Goal: Information Seeking & Learning: Compare options

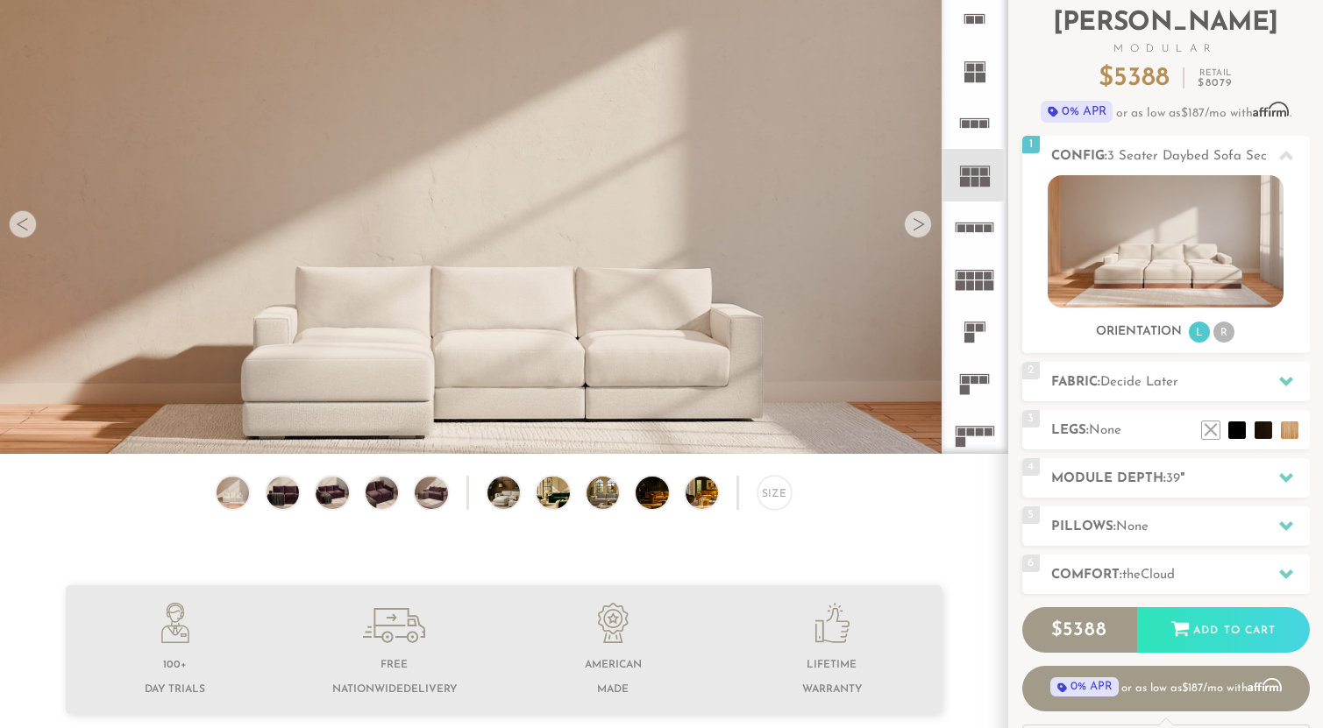
scroll to position [109, 0]
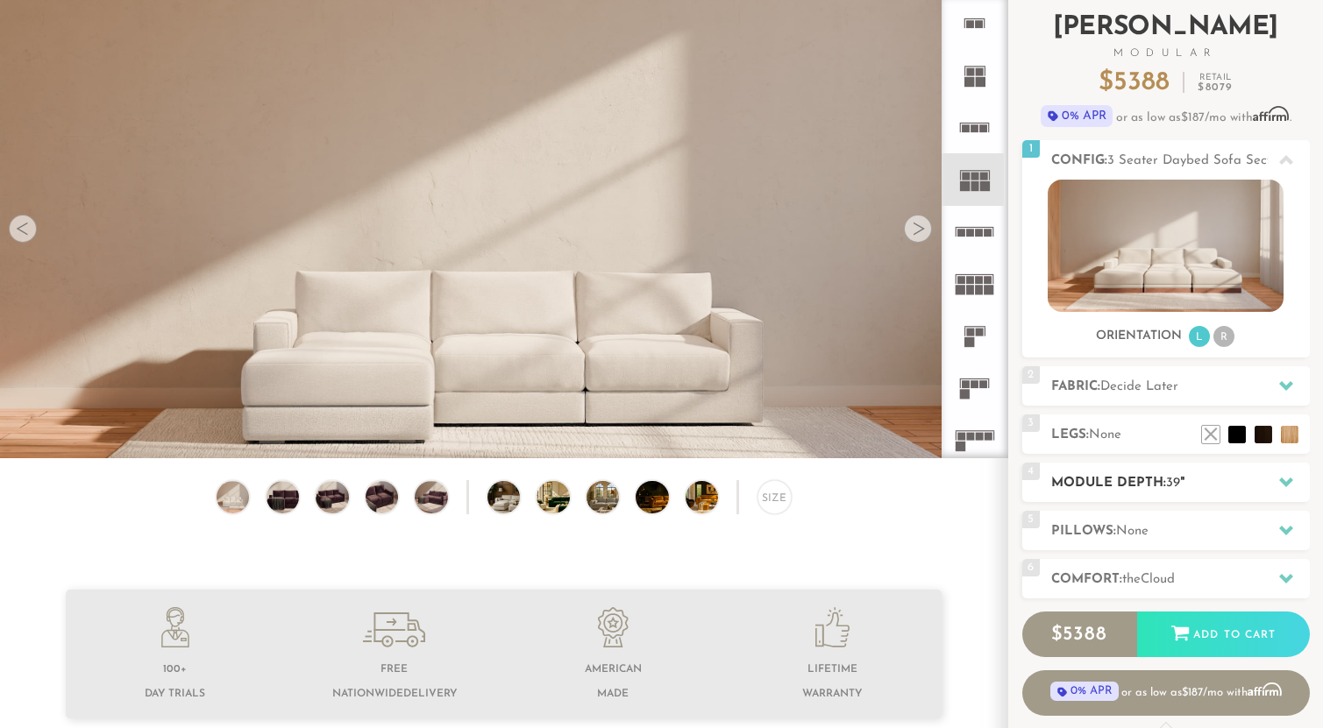
click at [1291, 485] on icon at bounding box center [1286, 482] width 14 height 14
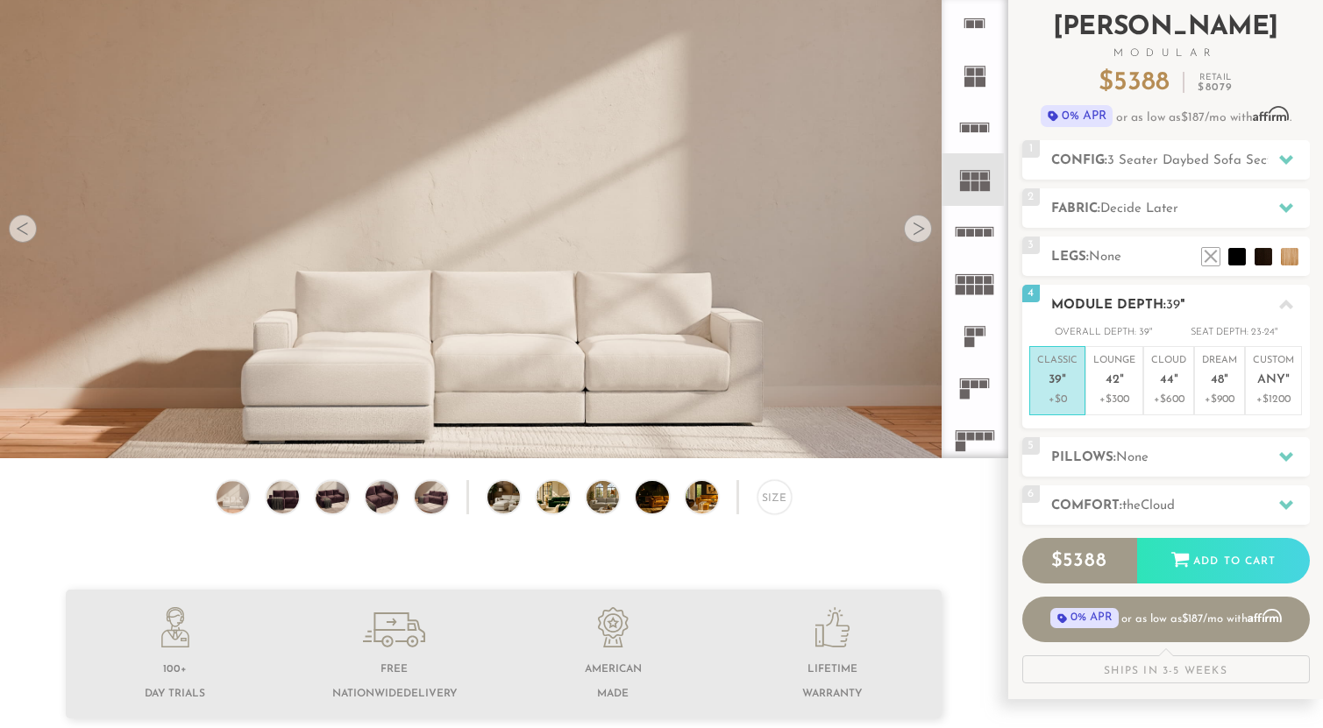
click at [1289, 308] on icon at bounding box center [1286, 305] width 14 height 10
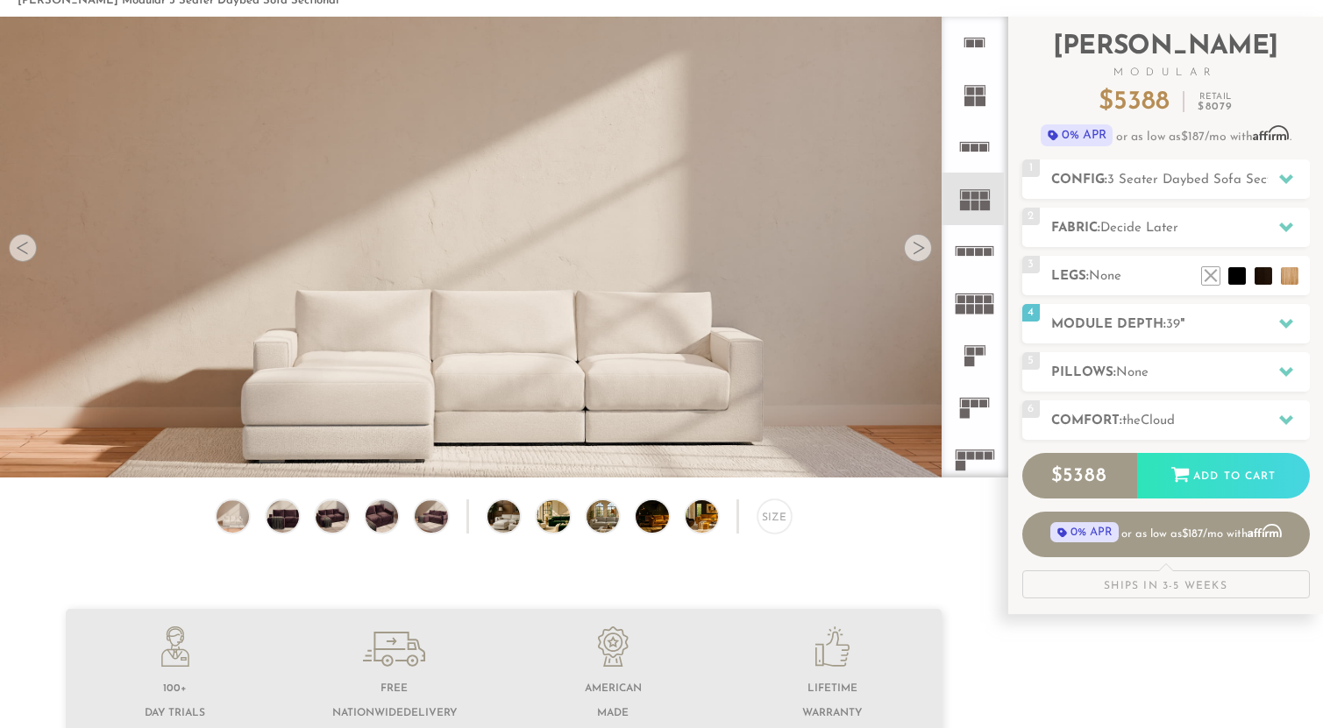
scroll to position [42, 0]
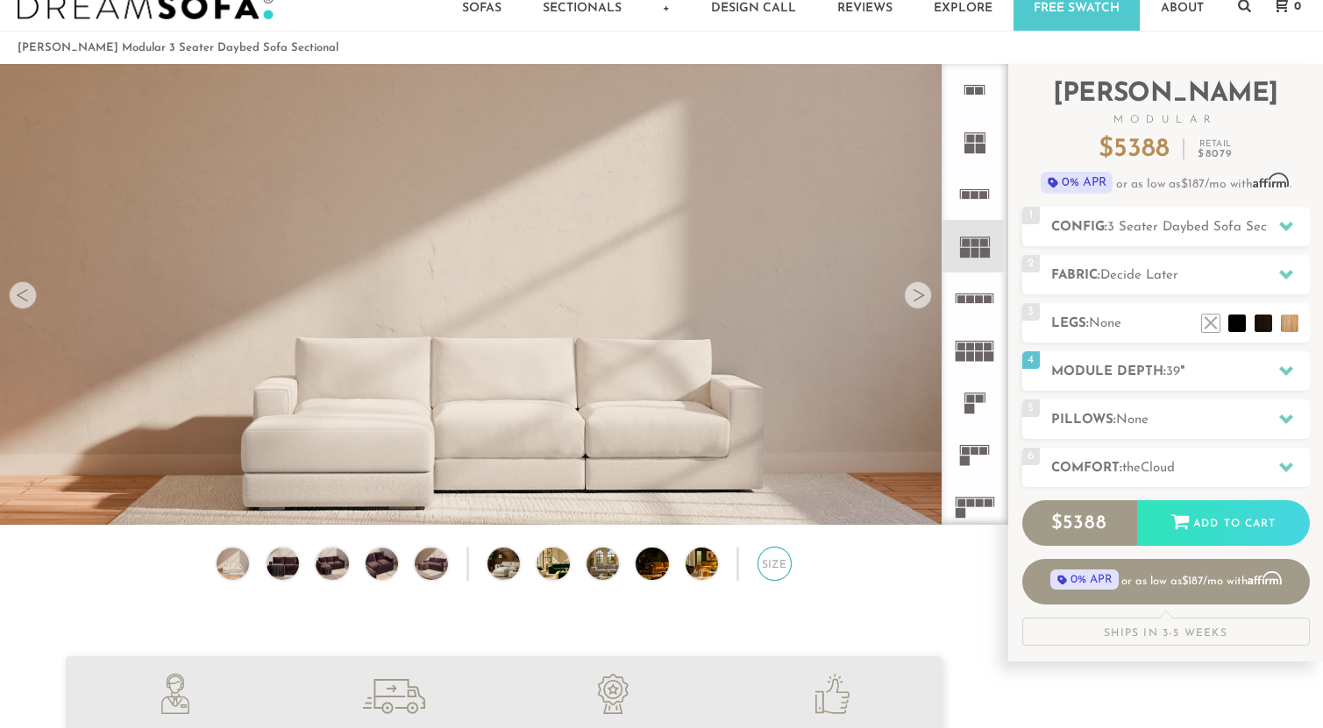
click at [772, 566] on div "Size" at bounding box center [774, 564] width 34 height 34
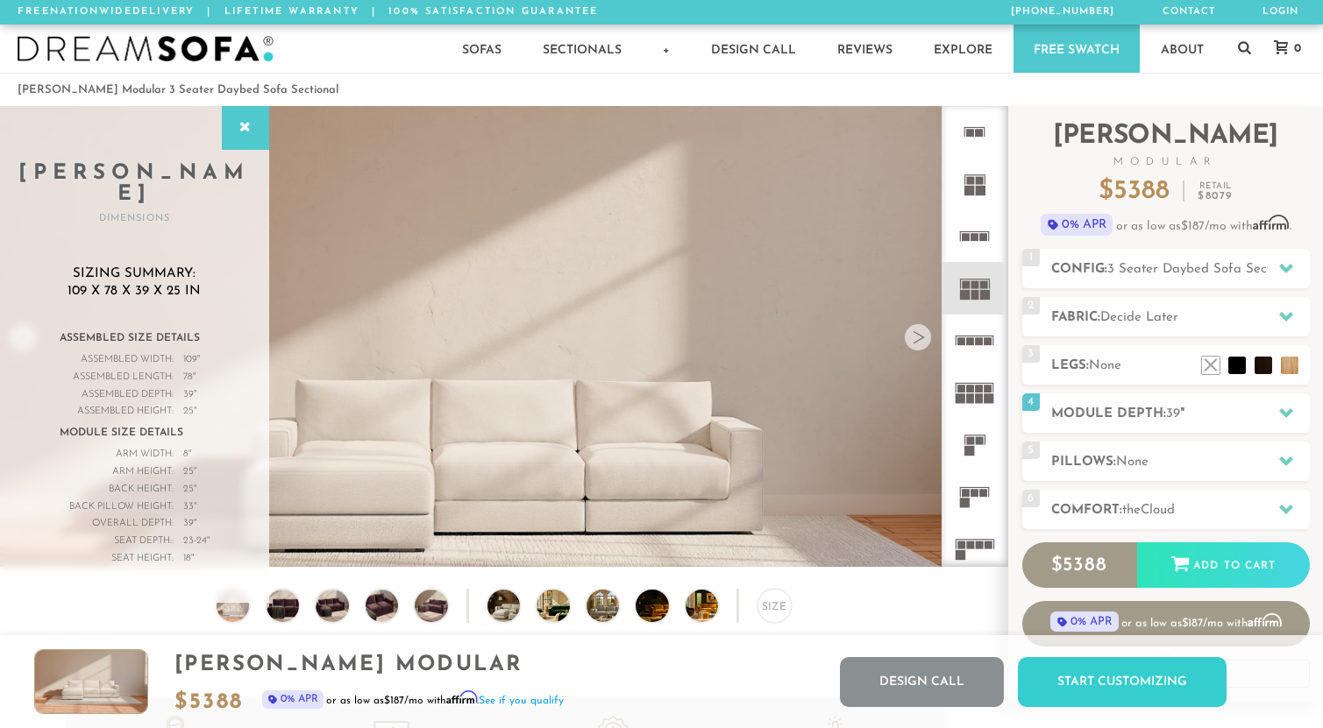
scroll to position [0, 0]
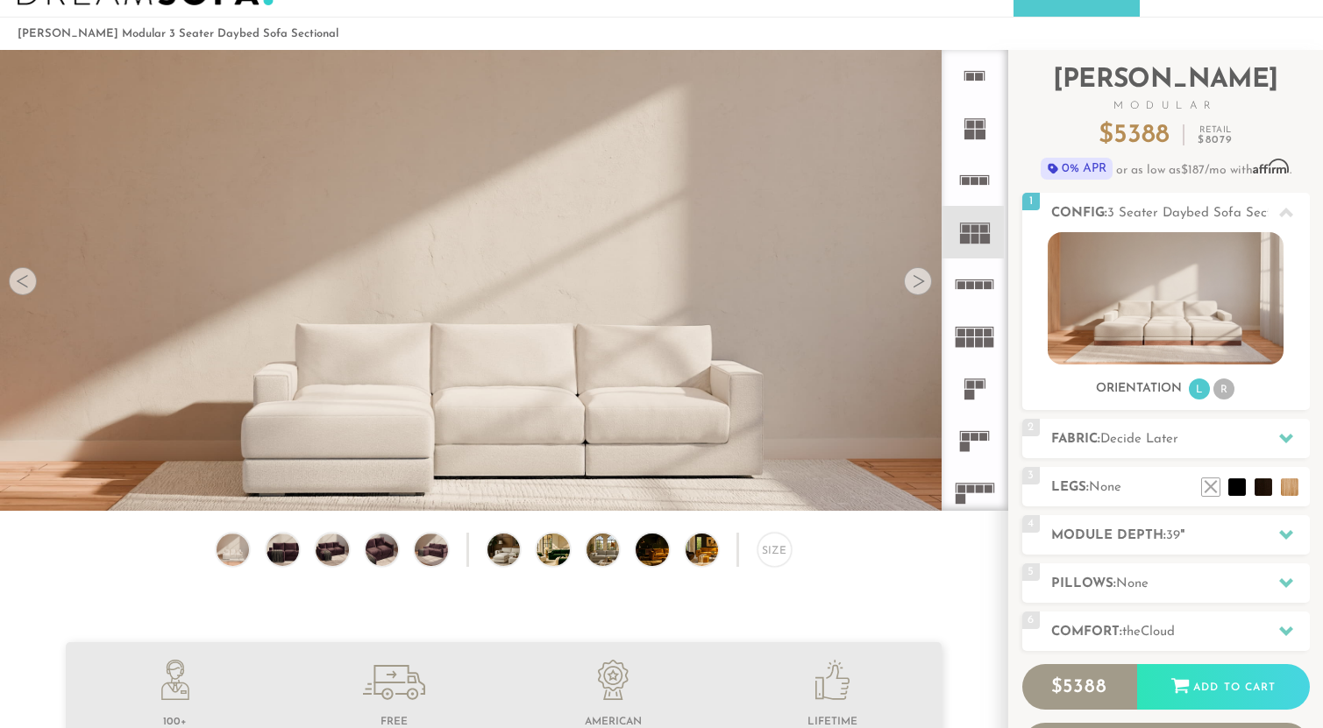
click at [981, 233] on icon at bounding box center [974, 232] width 52 height 52
click at [773, 552] on div "Size" at bounding box center [774, 550] width 34 height 34
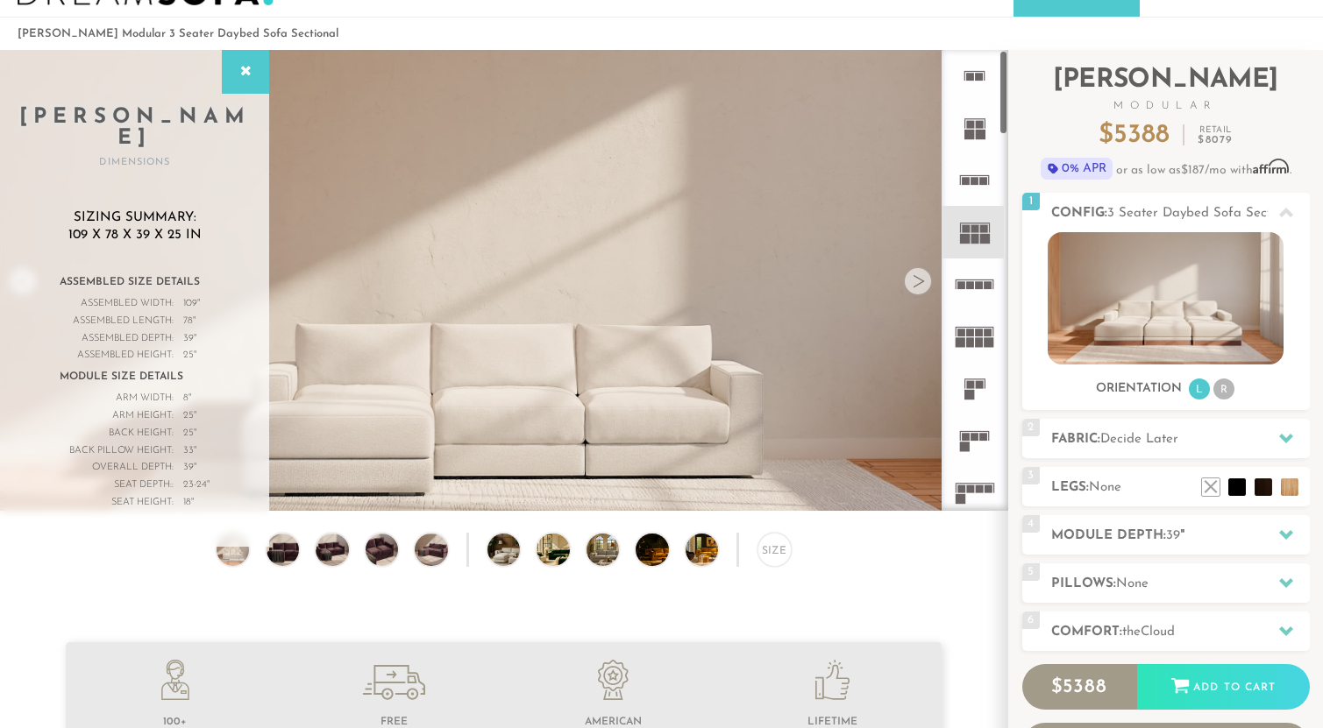
click at [977, 133] on rect at bounding box center [981, 135] width 10 height 10
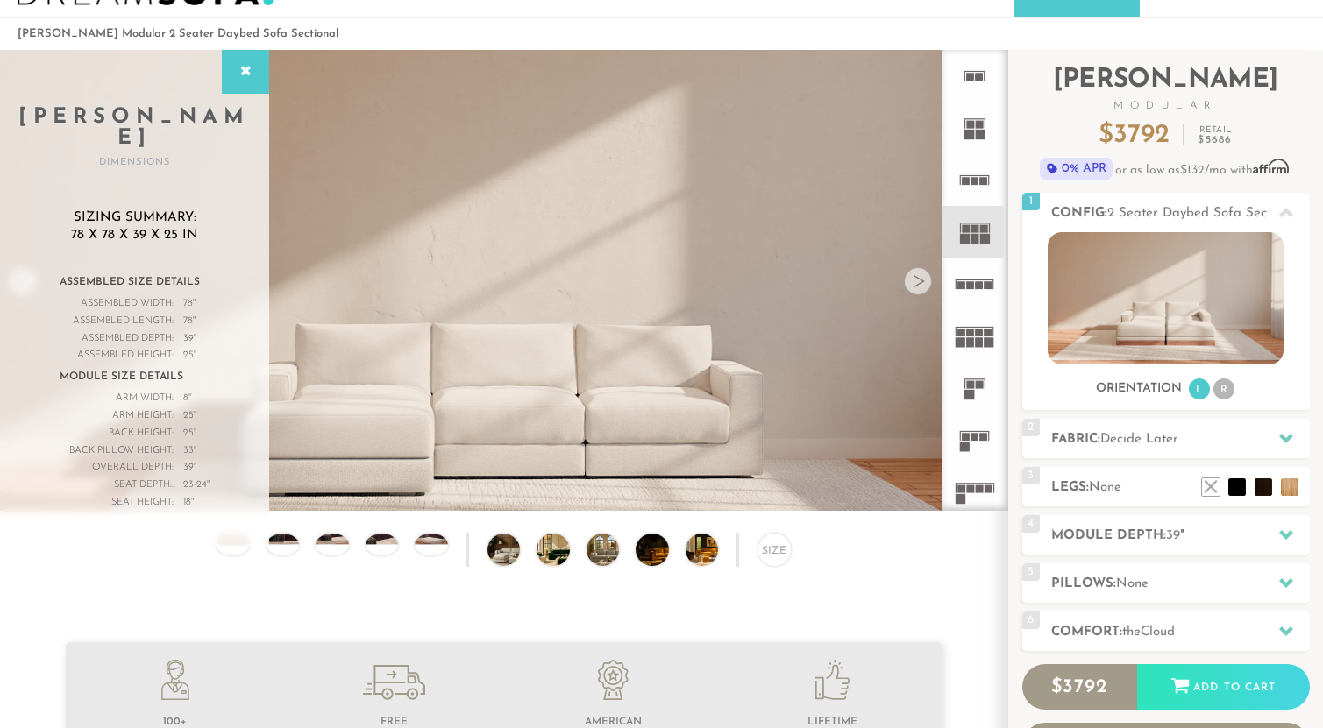
click at [973, 128] on rect at bounding box center [970, 125] width 8 height 8
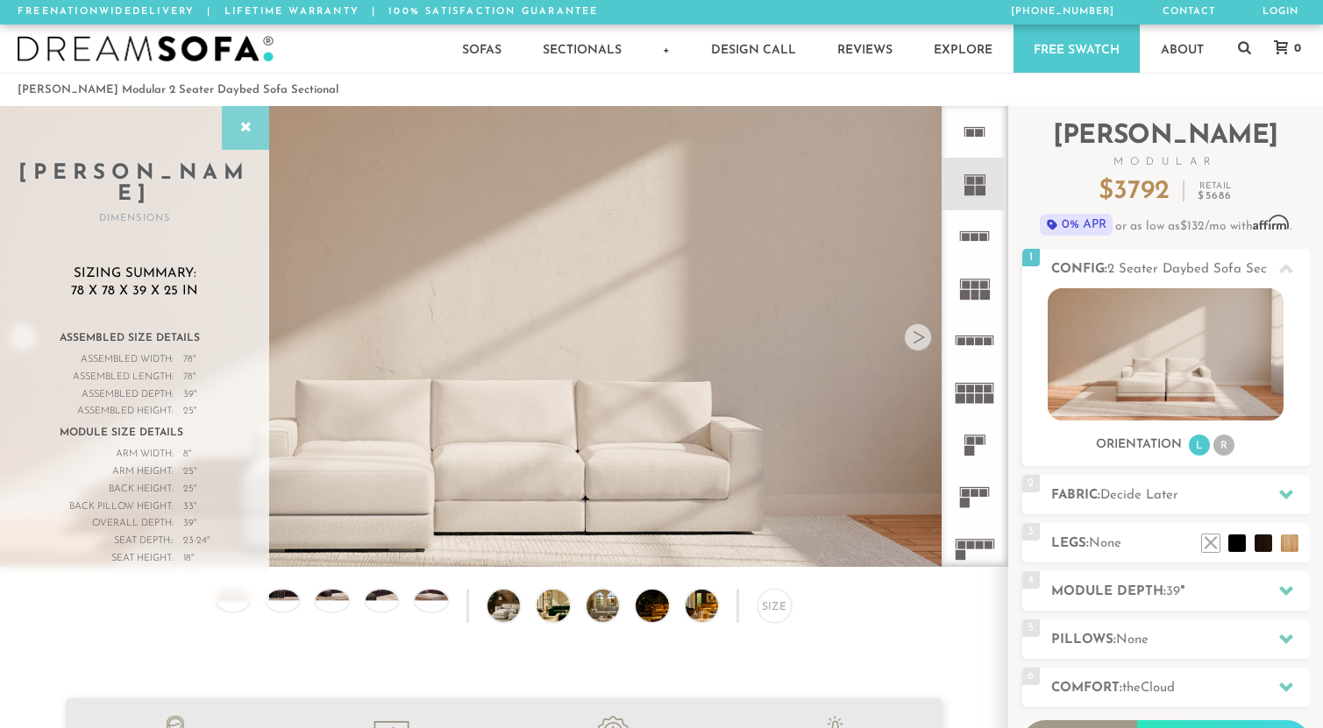
click at [241, 124] on icon at bounding box center [245, 128] width 19 height 14
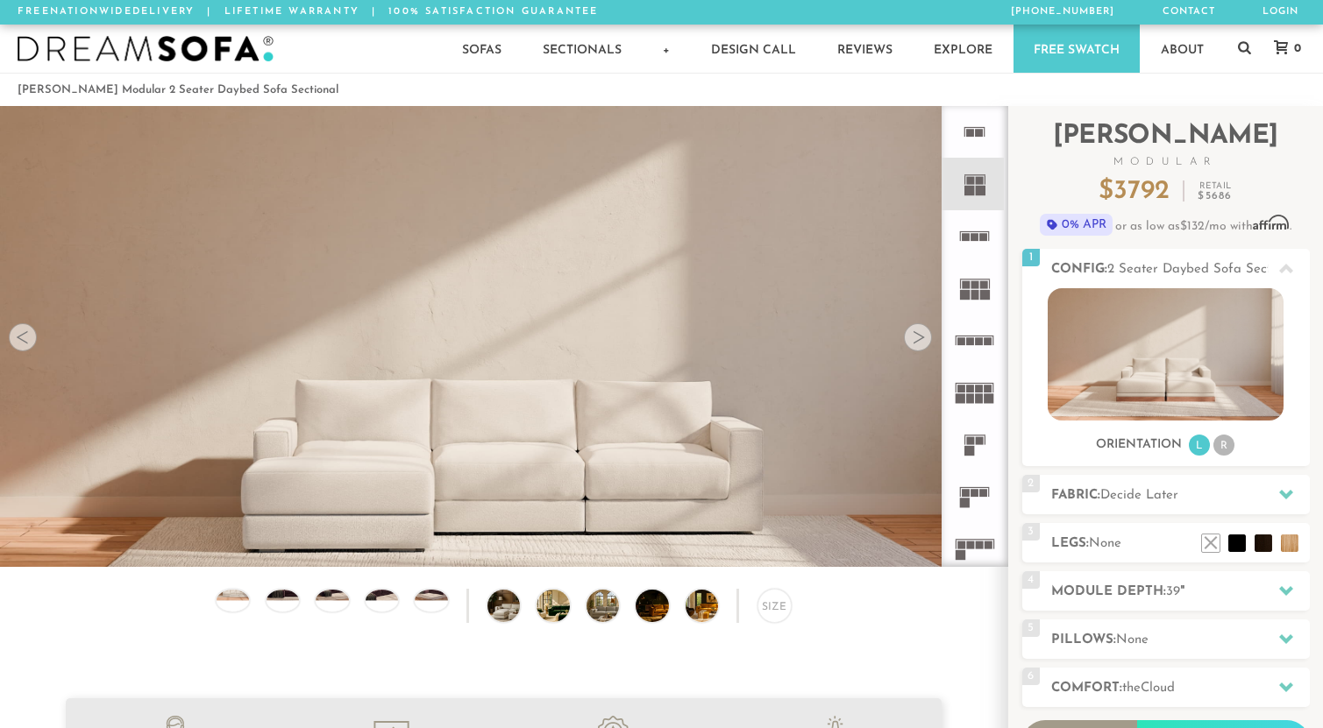
click at [971, 188] on rect at bounding box center [969, 191] width 10 height 10
click at [1219, 446] on li "R" at bounding box center [1223, 445] width 21 height 21
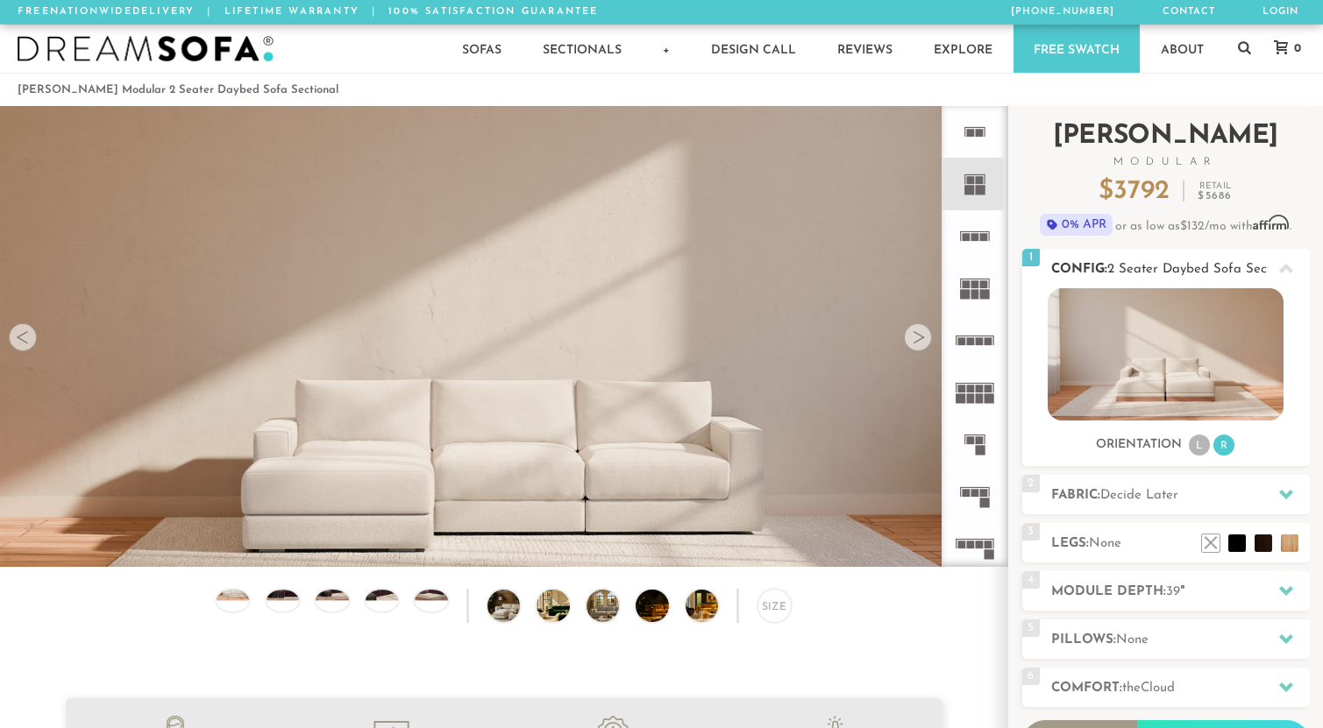
click at [1190, 445] on li "L" at bounding box center [1199, 445] width 21 height 21
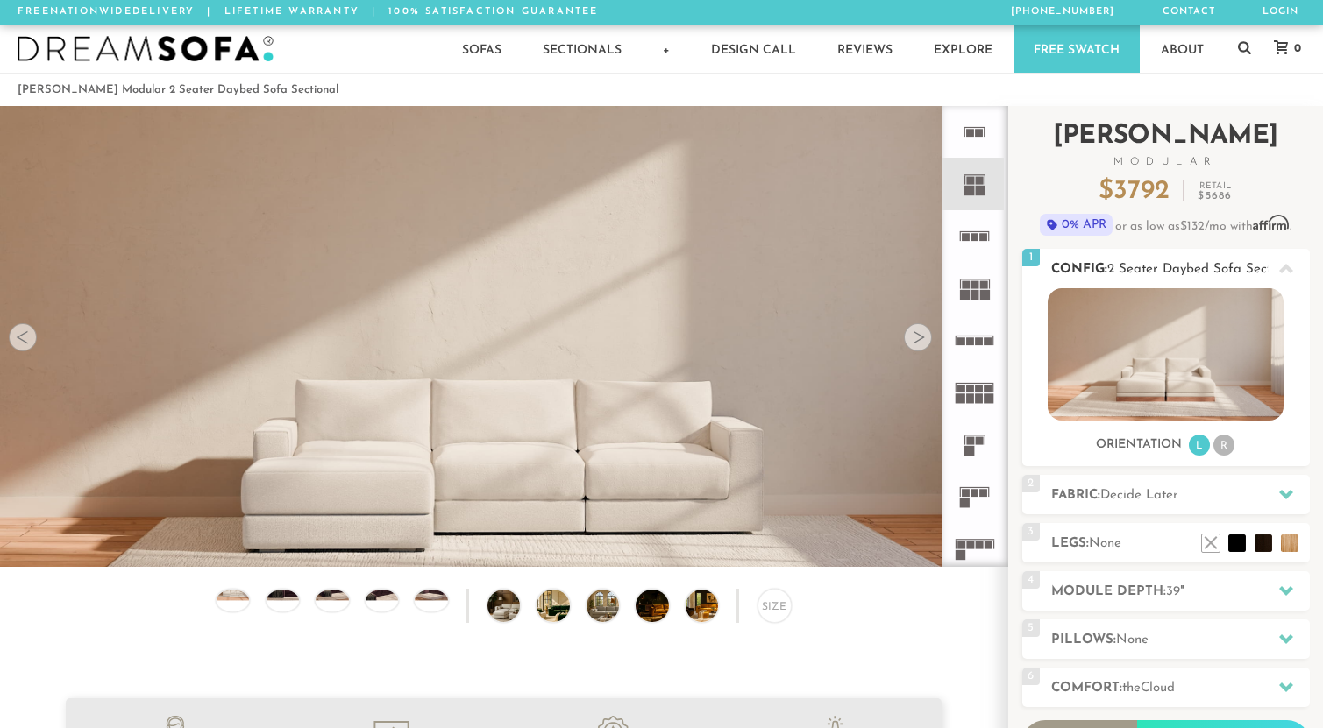
click at [1225, 449] on li "R" at bounding box center [1223, 445] width 21 height 21
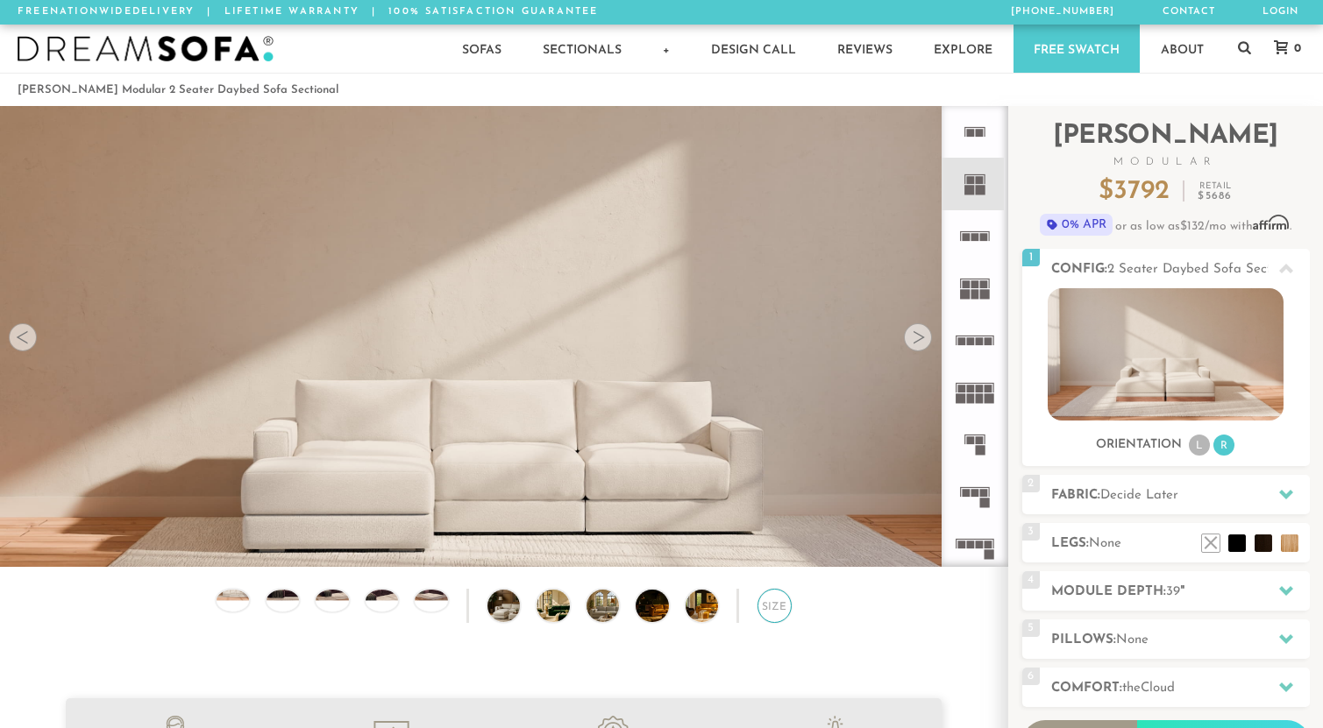
click at [776, 613] on div "Size" at bounding box center [774, 606] width 34 height 34
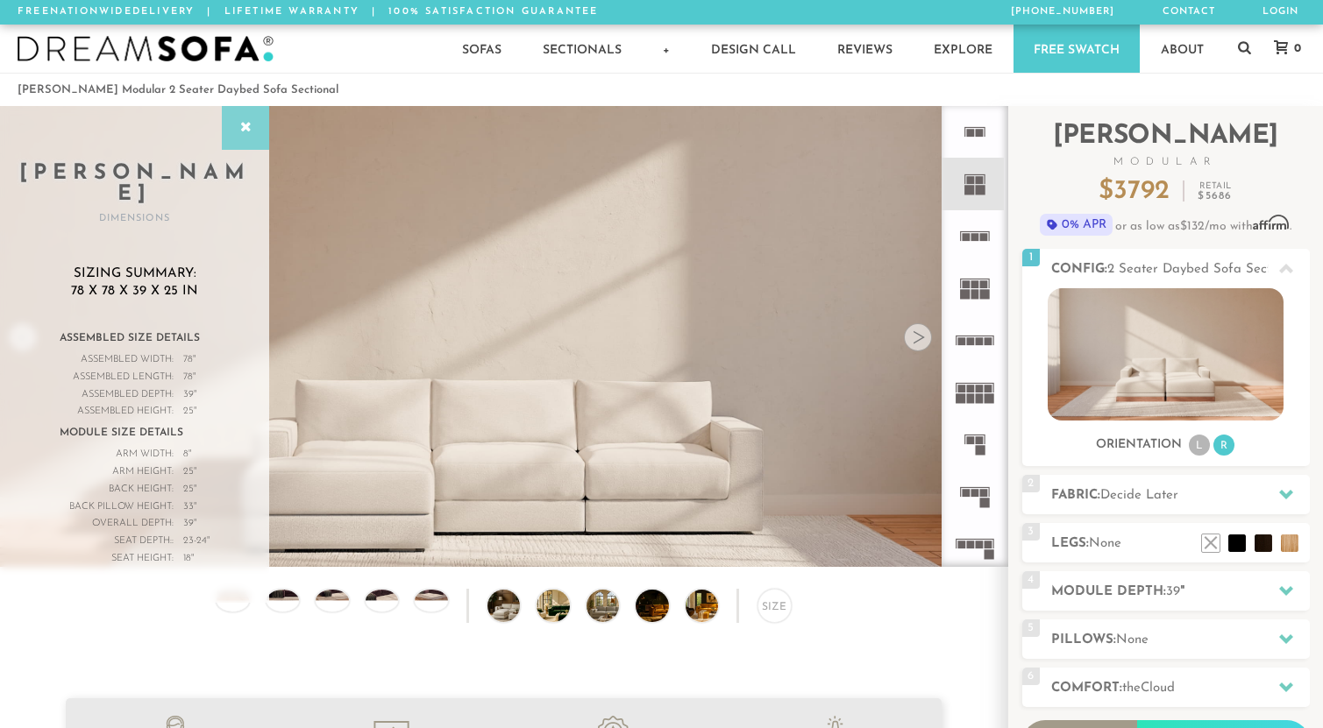
click at [250, 125] on icon at bounding box center [245, 128] width 19 height 14
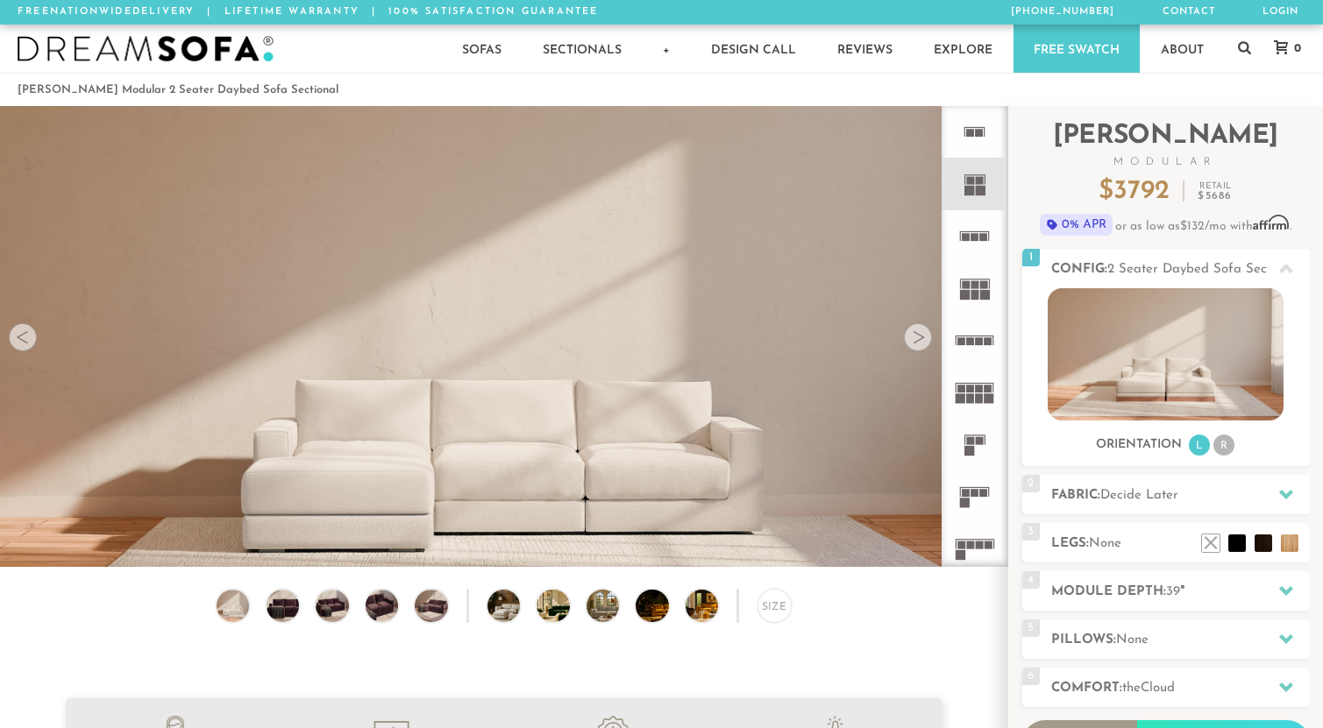
click at [978, 193] on rect at bounding box center [981, 191] width 10 height 10
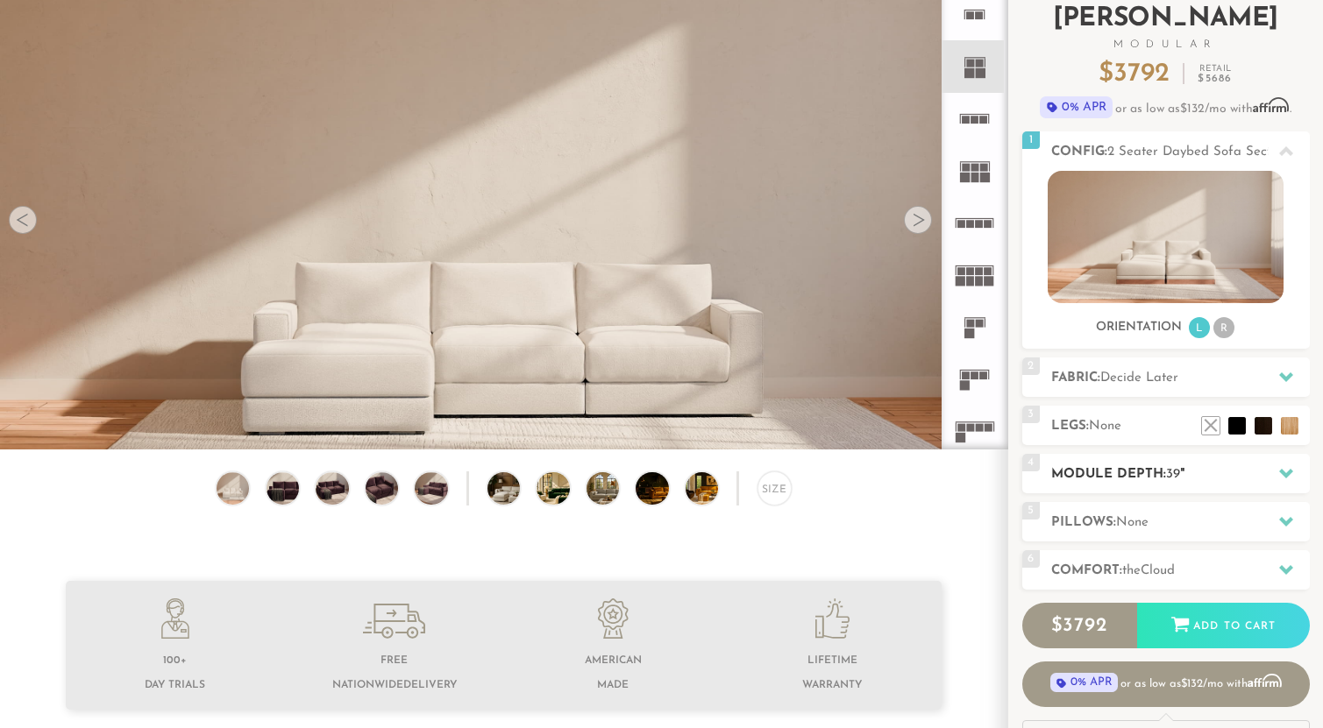
scroll to position [120, 0]
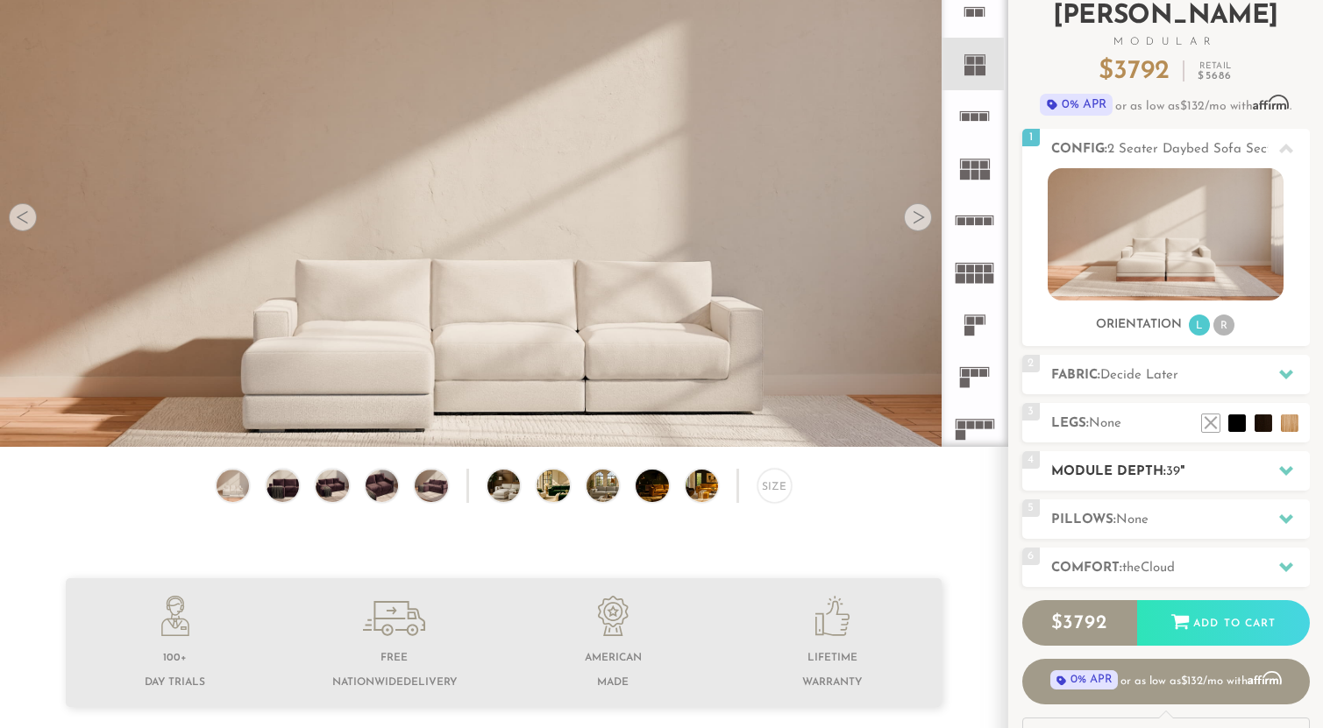
click at [1290, 471] on icon at bounding box center [1286, 471] width 14 height 10
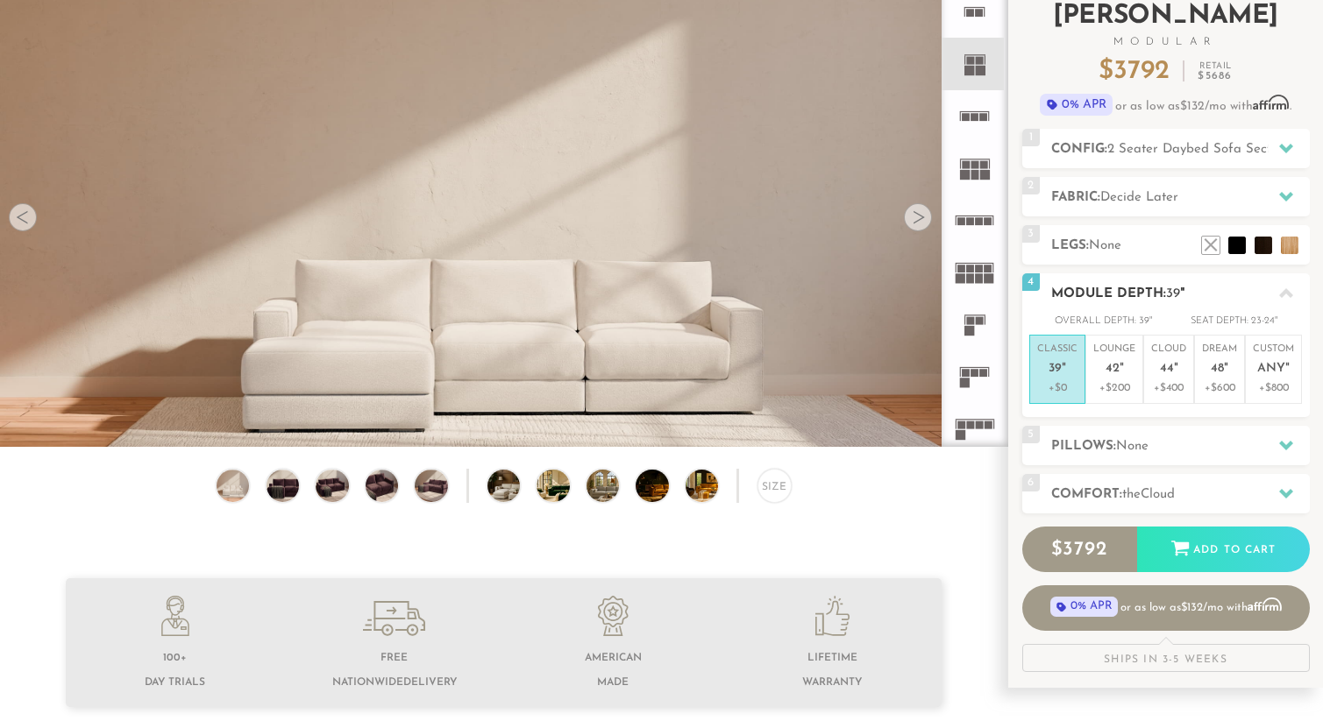
click at [1288, 290] on icon at bounding box center [1286, 294] width 14 height 14
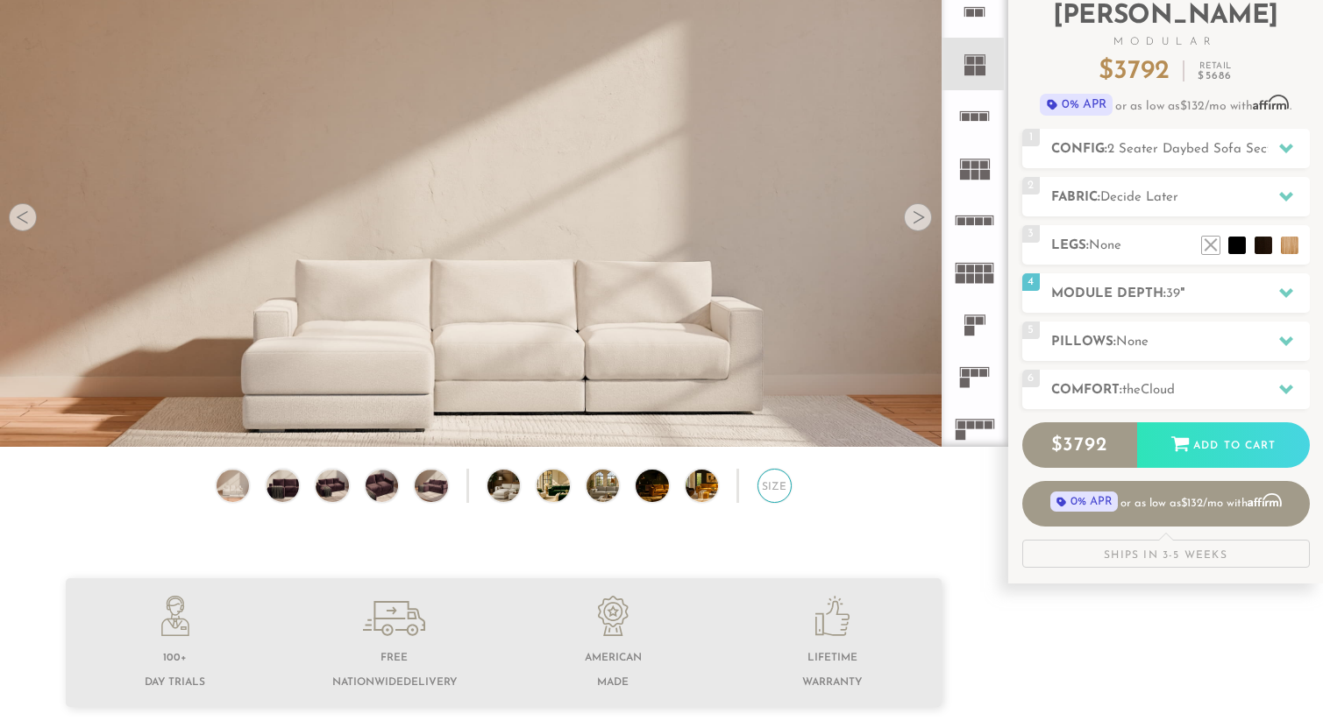
click at [780, 486] on div "Size" at bounding box center [774, 486] width 34 height 34
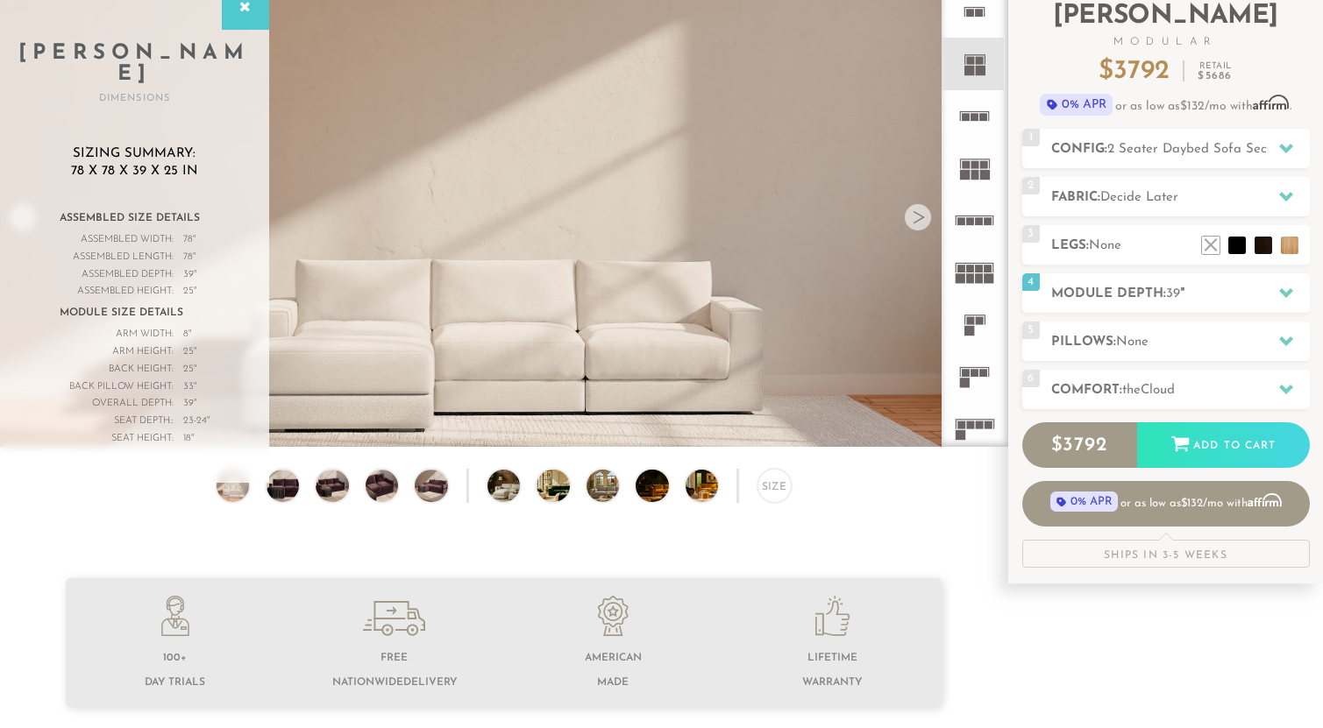
click at [910, 209] on div at bounding box center [918, 217] width 28 height 28
click at [921, 210] on div at bounding box center [918, 217] width 28 height 28
click at [242, 13] on icon at bounding box center [245, 8] width 19 height 14
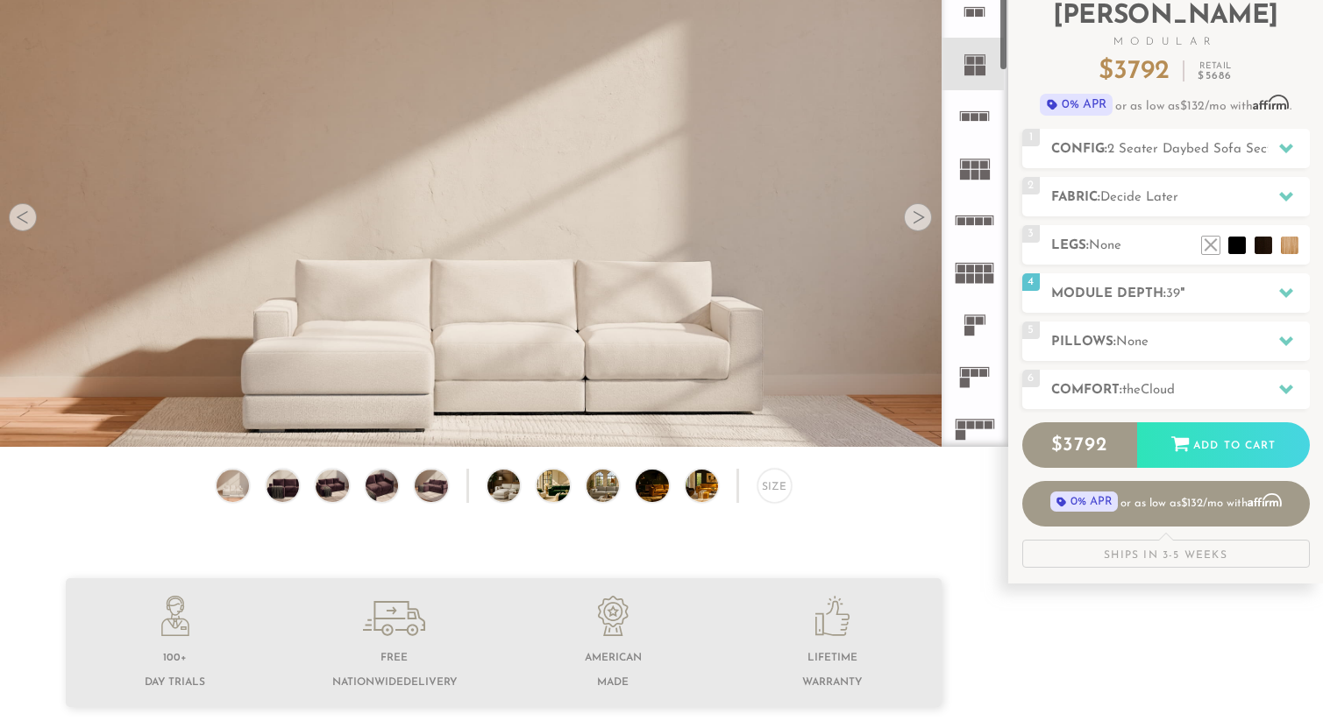
click at [926, 217] on div at bounding box center [918, 217] width 28 height 28
click at [917, 217] on div at bounding box center [918, 217] width 28 height 28
click at [238, 484] on img at bounding box center [232, 486] width 39 height 32
click at [283, 488] on img at bounding box center [282, 486] width 39 height 32
click at [338, 486] on img at bounding box center [332, 486] width 39 height 32
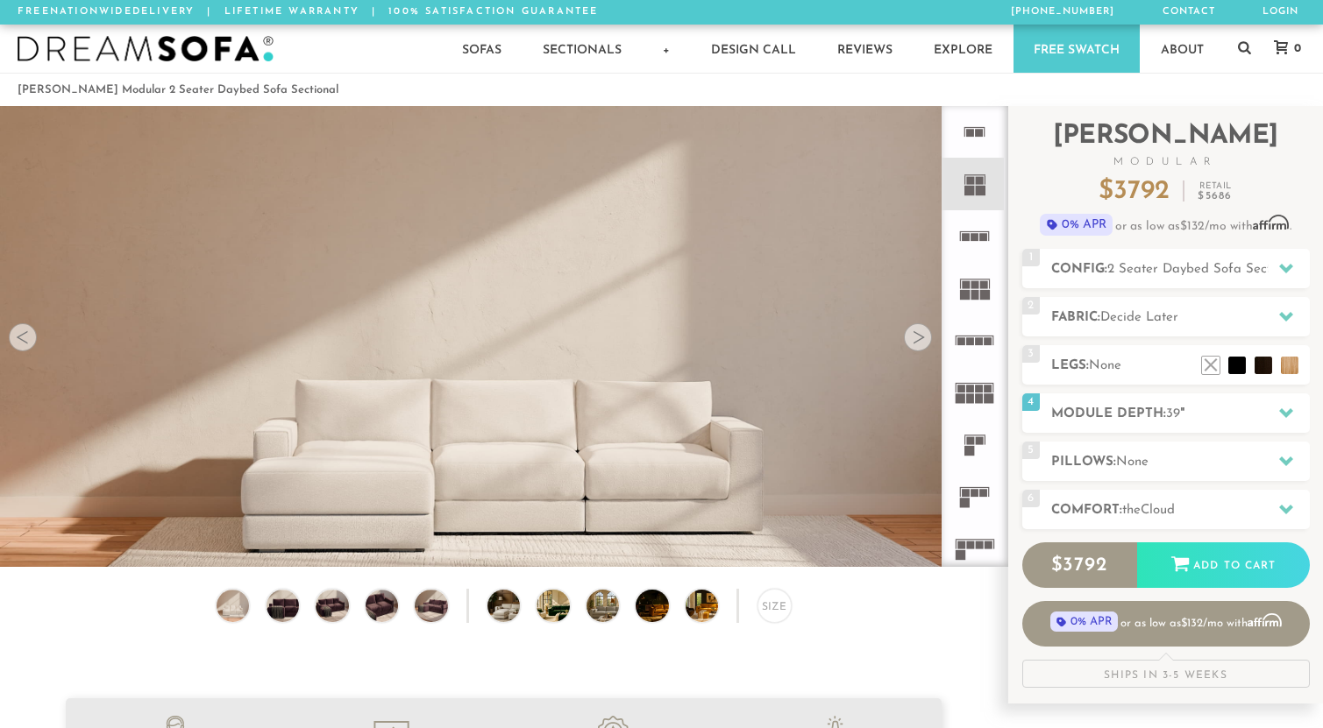
scroll to position [0, 0]
click at [922, 327] on div at bounding box center [918, 337] width 28 height 28
click at [920, 337] on div at bounding box center [918, 337] width 28 height 28
click at [603, 605] on img at bounding box center [615, 606] width 58 height 32
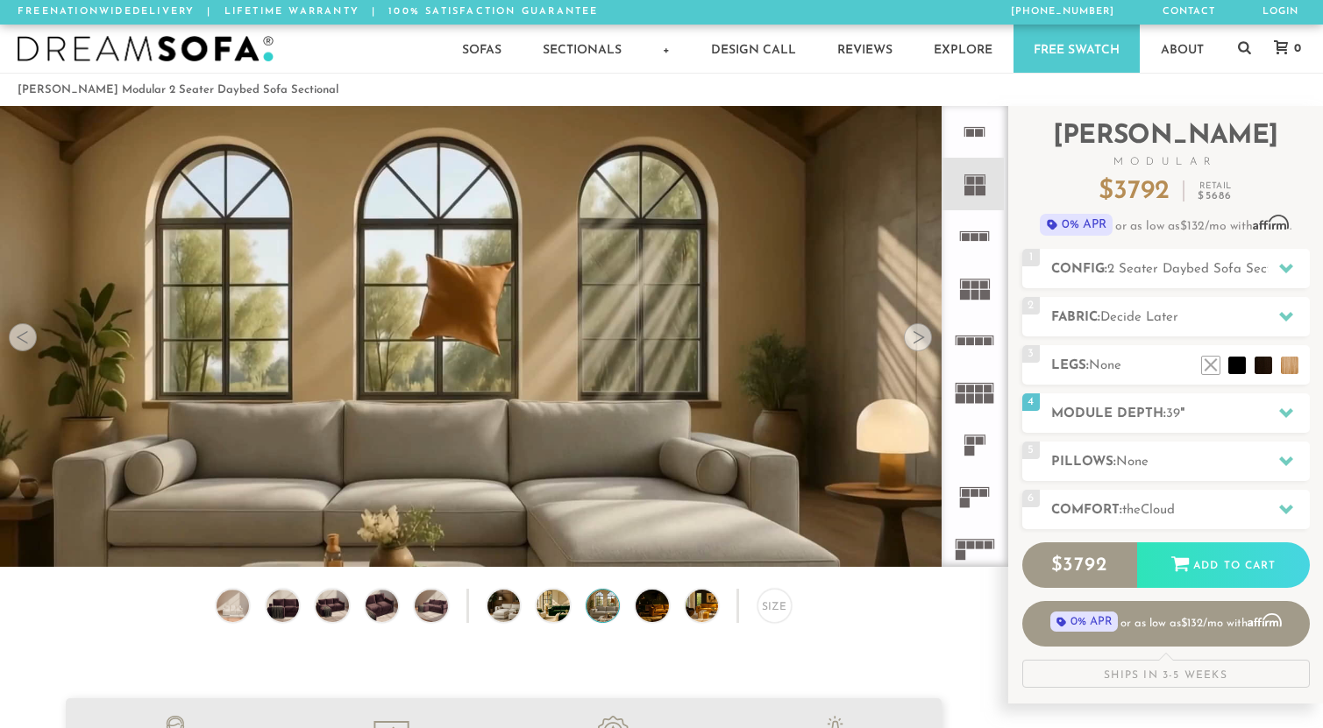
click at [603, 605] on img at bounding box center [615, 606] width 58 height 32
click at [286, 607] on img at bounding box center [282, 606] width 39 height 32
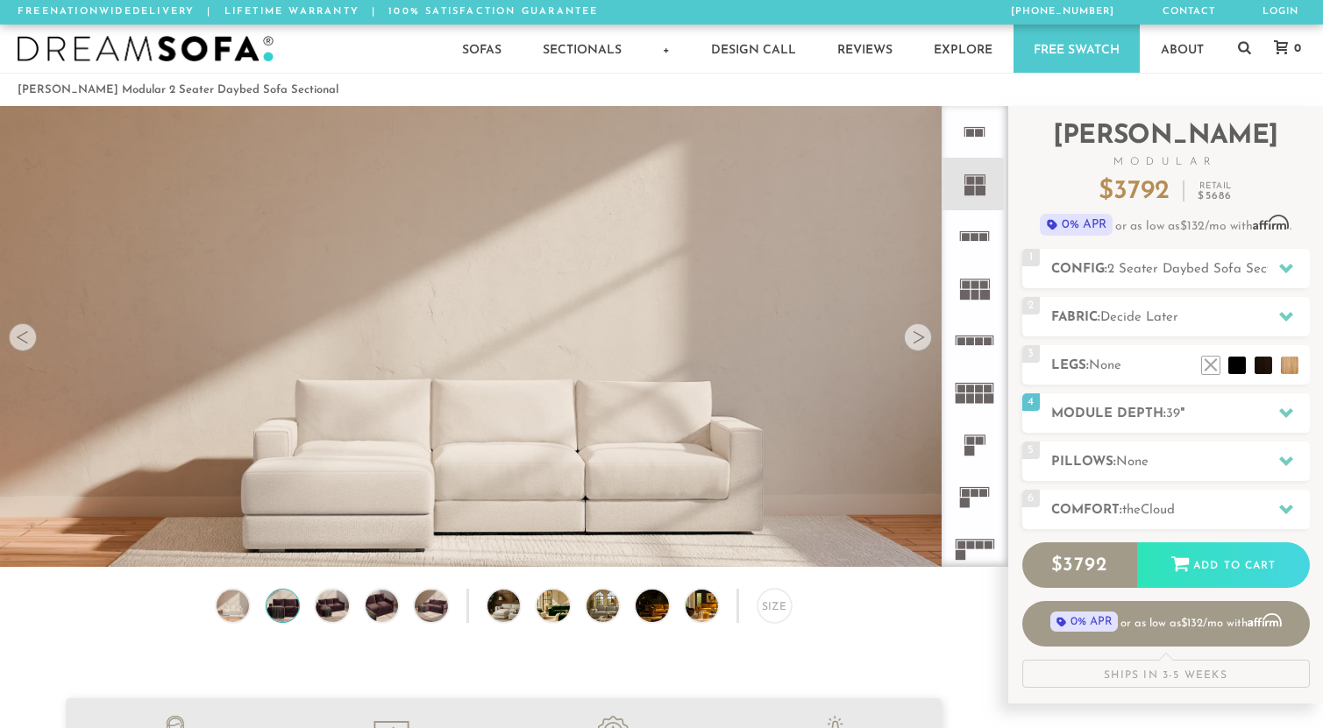
click at [281, 607] on img at bounding box center [282, 606] width 39 height 32
click at [228, 605] on img at bounding box center [232, 606] width 39 height 32
click at [328, 614] on img at bounding box center [332, 606] width 39 height 32
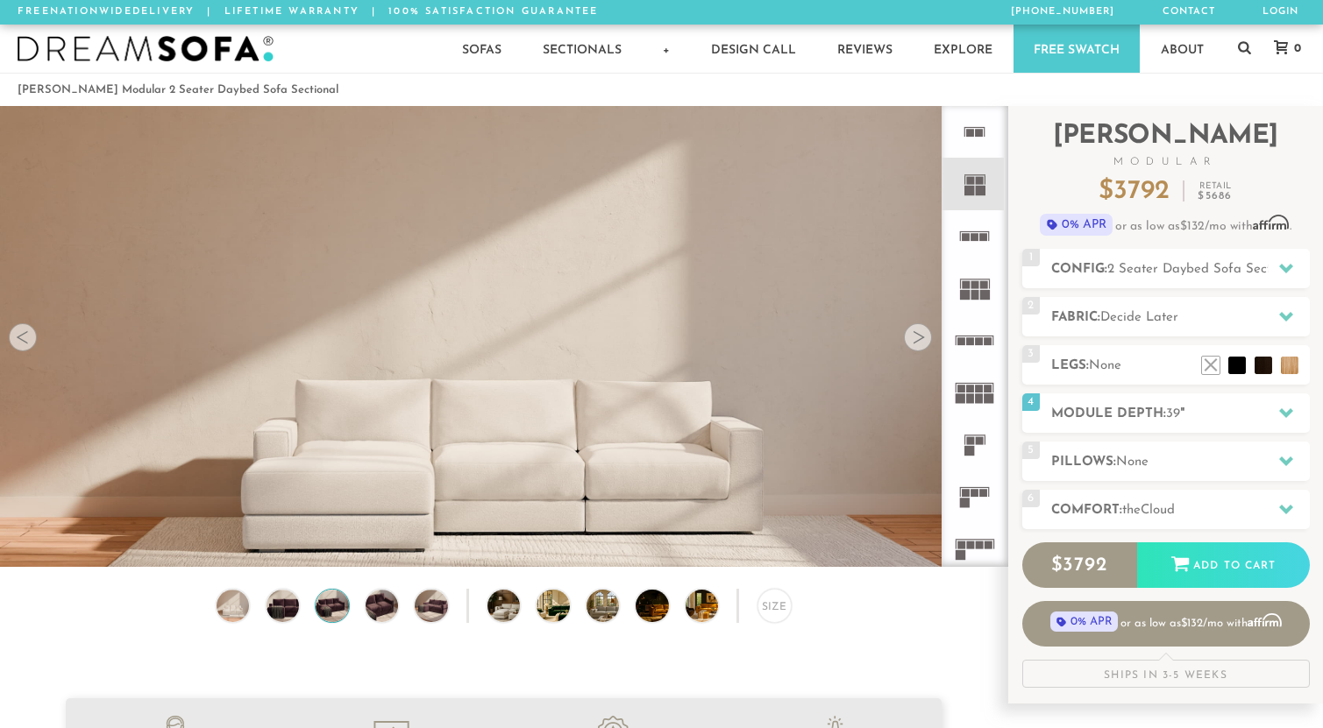
click at [328, 614] on img at bounding box center [332, 606] width 39 height 32
click at [388, 603] on img at bounding box center [381, 606] width 39 height 32
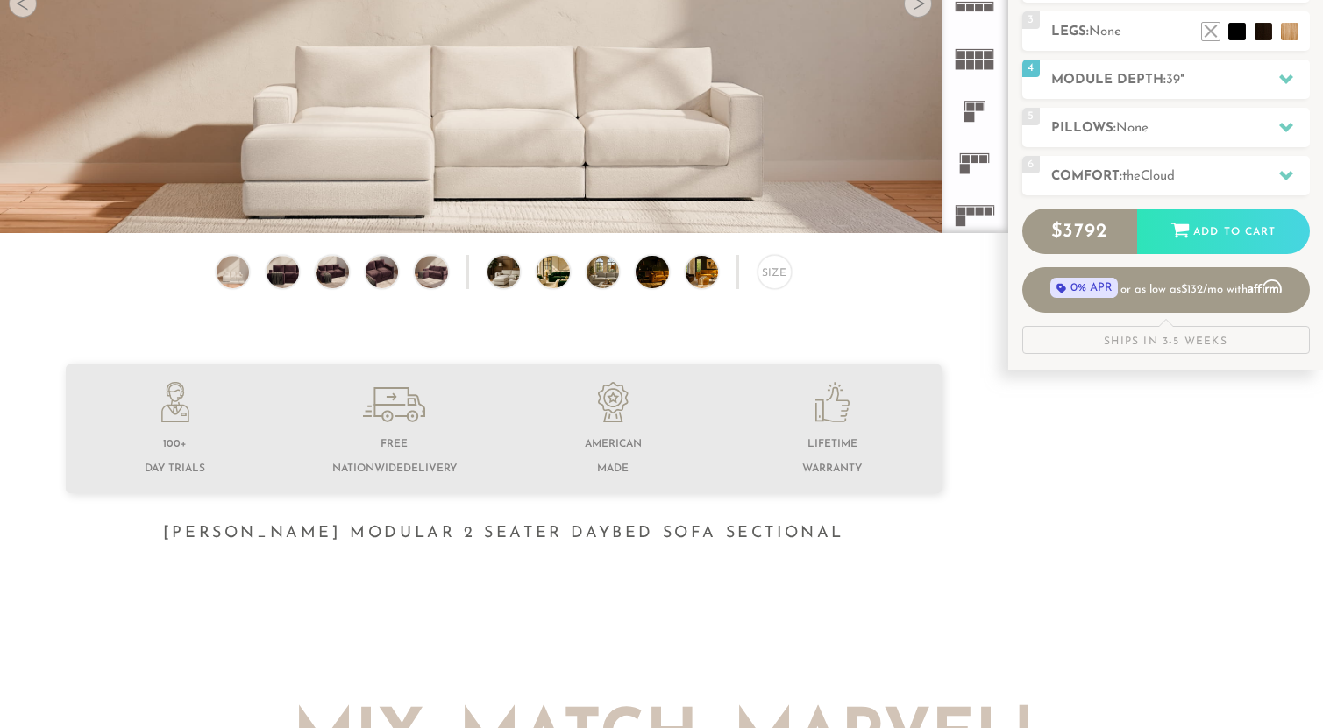
scroll to position [334, 0]
click at [771, 266] on div "Size" at bounding box center [774, 272] width 34 height 34
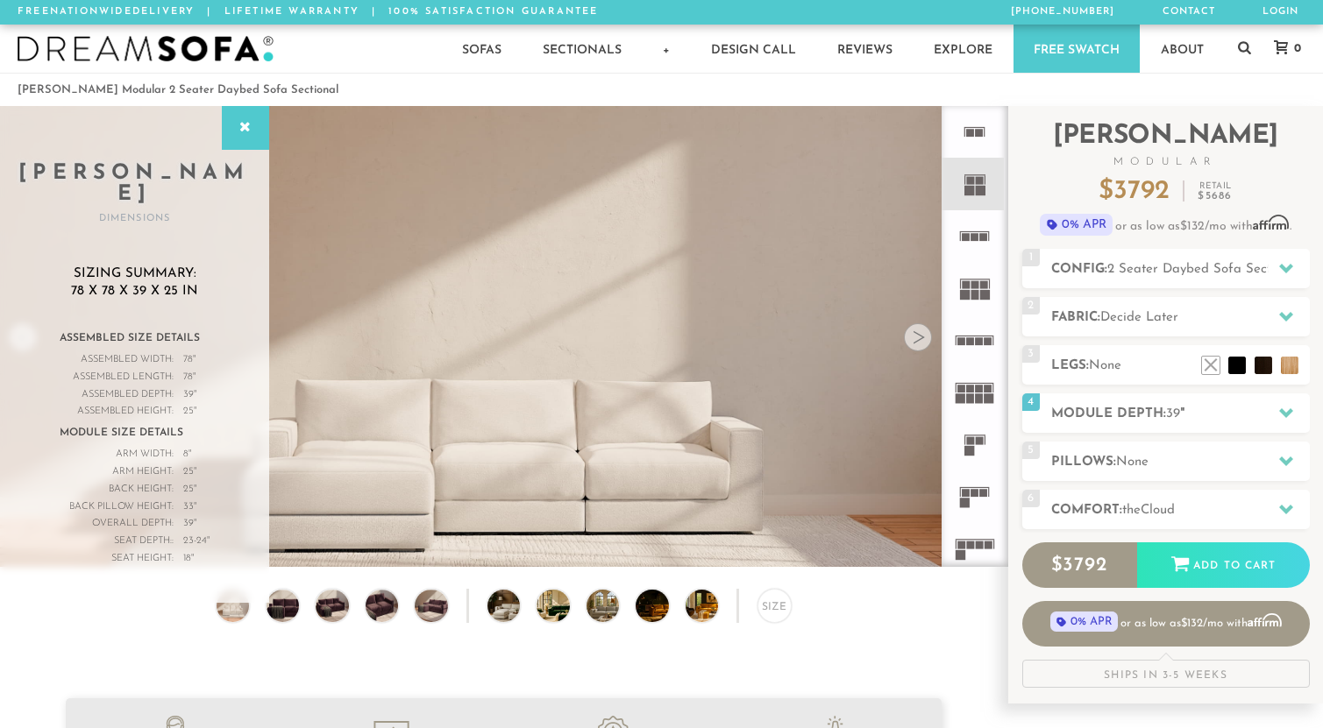
scroll to position [0, 0]
click at [972, 232] on rect at bounding box center [975, 231] width 30 height 1
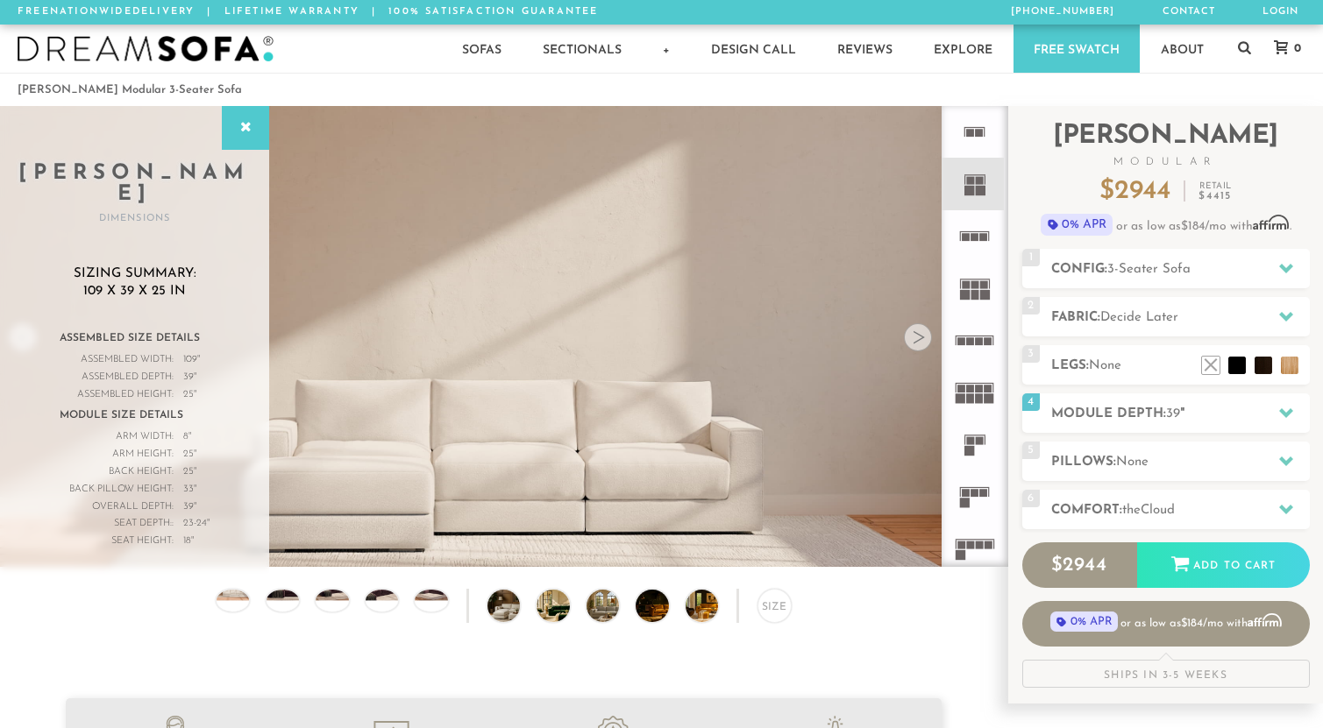
click at [975, 187] on icon at bounding box center [974, 184] width 52 height 52
click at [968, 178] on rect at bounding box center [970, 181] width 8 height 8
click at [977, 130] on rect at bounding box center [980, 133] width 8 height 8
click at [977, 194] on rect at bounding box center [981, 191] width 10 height 10
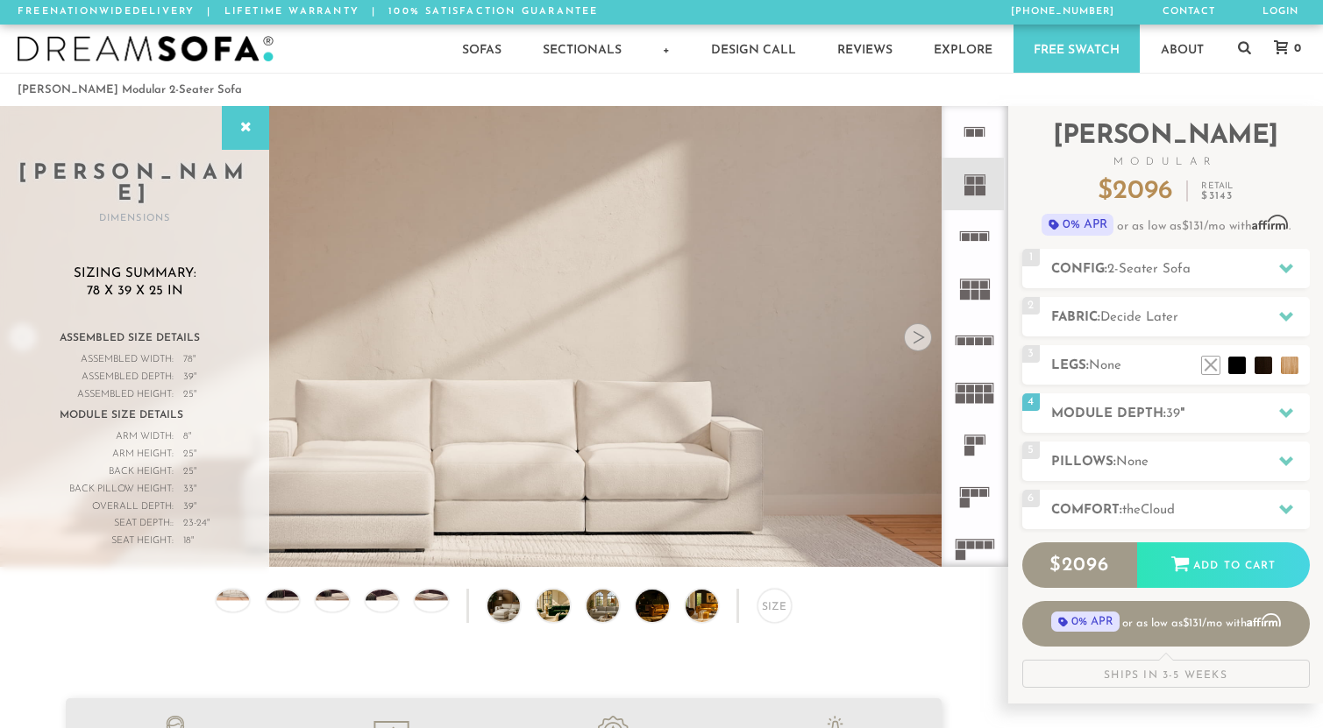
click at [977, 199] on icon at bounding box center [974, 184] width 52 height 52
click at [975, 187] on icon at bounding box center [974, 184] width 52 height 52
click at [247, 127] on icon at bounding box center [245, 128] width 19 height 14
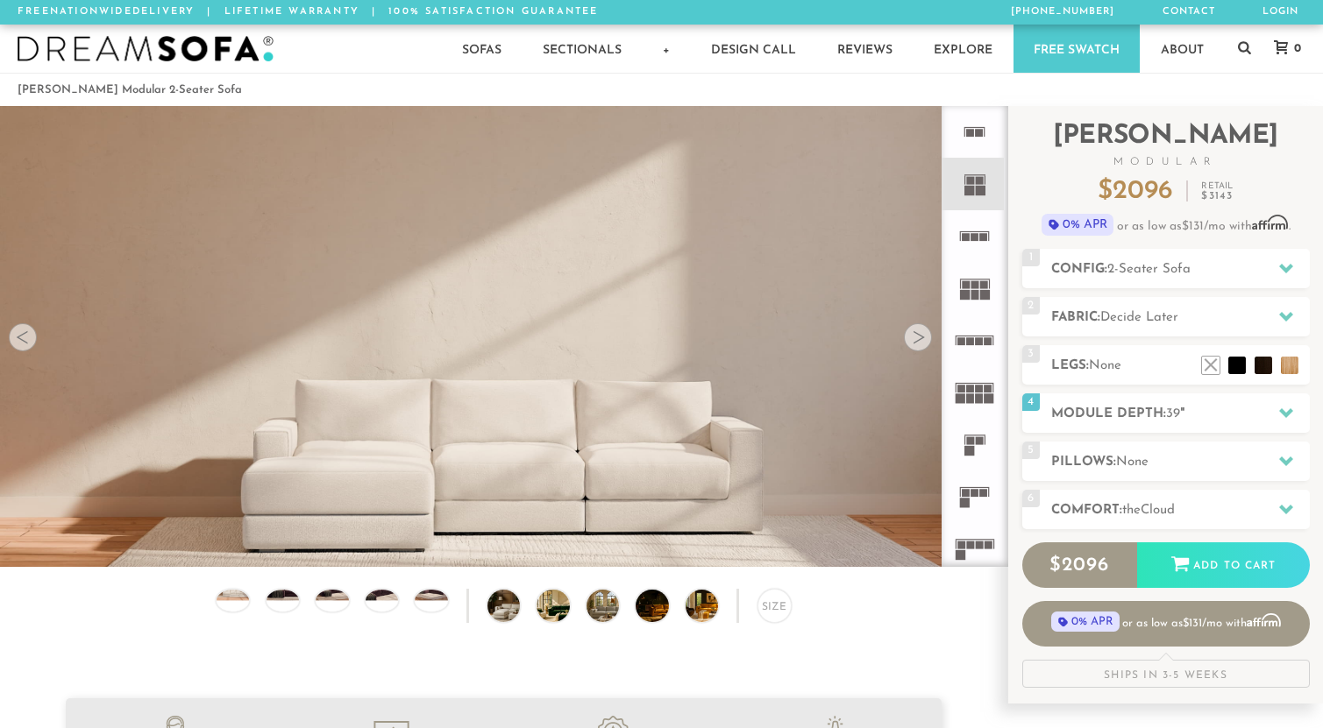
click at [974, 251] on icon at bounding box center [974, 236] width 52 height 52
click at [976, 302] on icon at bounding box center [974, 288] width 52 height 52
click at [969, 286] on rect at bounding box center [966, 285] width 8 height 8
click at [974, 179] on rect at bounding box center [970, 181] width 8 height 8
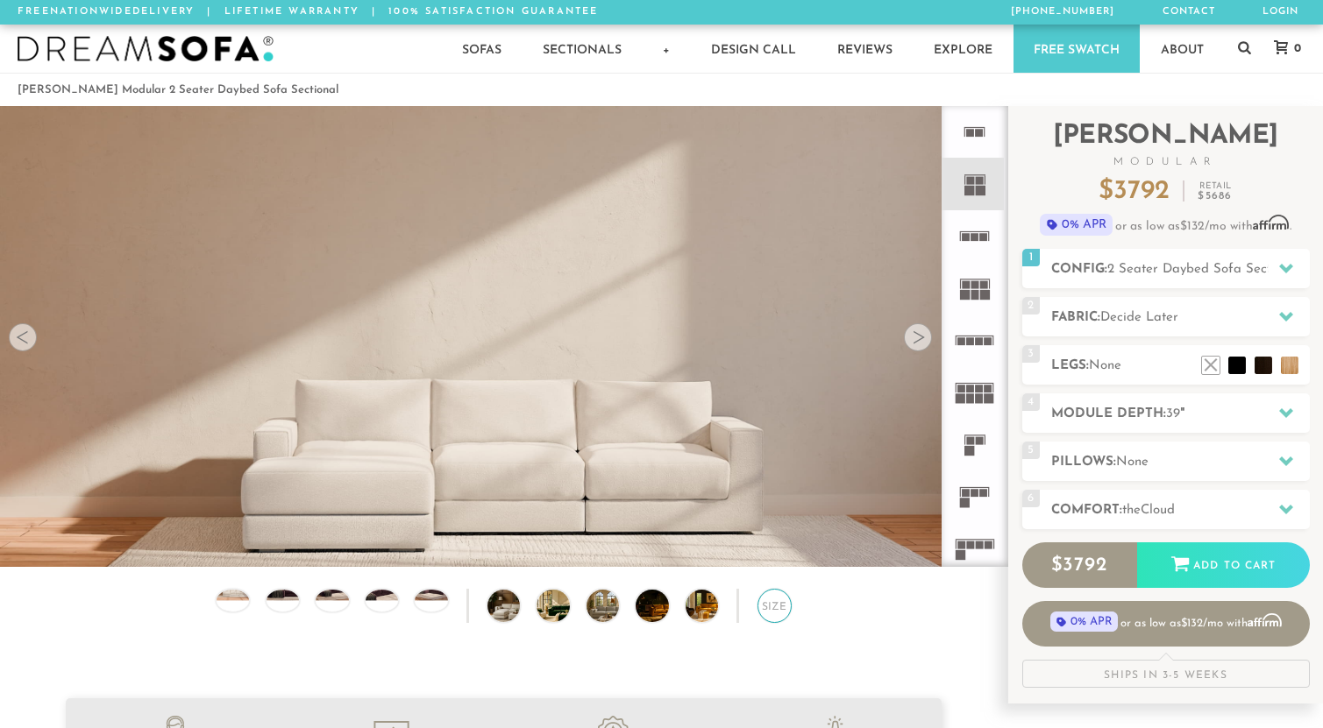
click at [763, 609] on div "Size" at bounding box center [774, 606] width 34 height 34
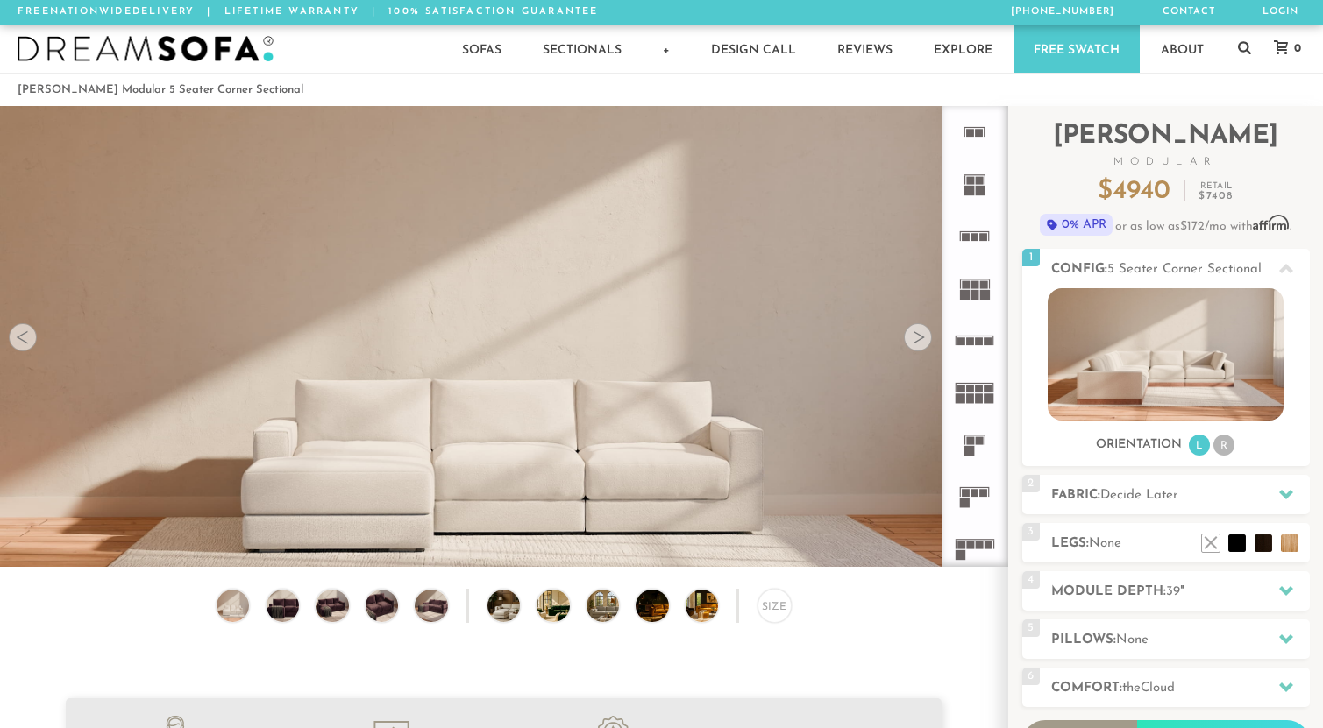
scroll to position [19466, 1323]
click at [775, 612] on div "Size" at bounding box center [774, 606] width 34 height 34
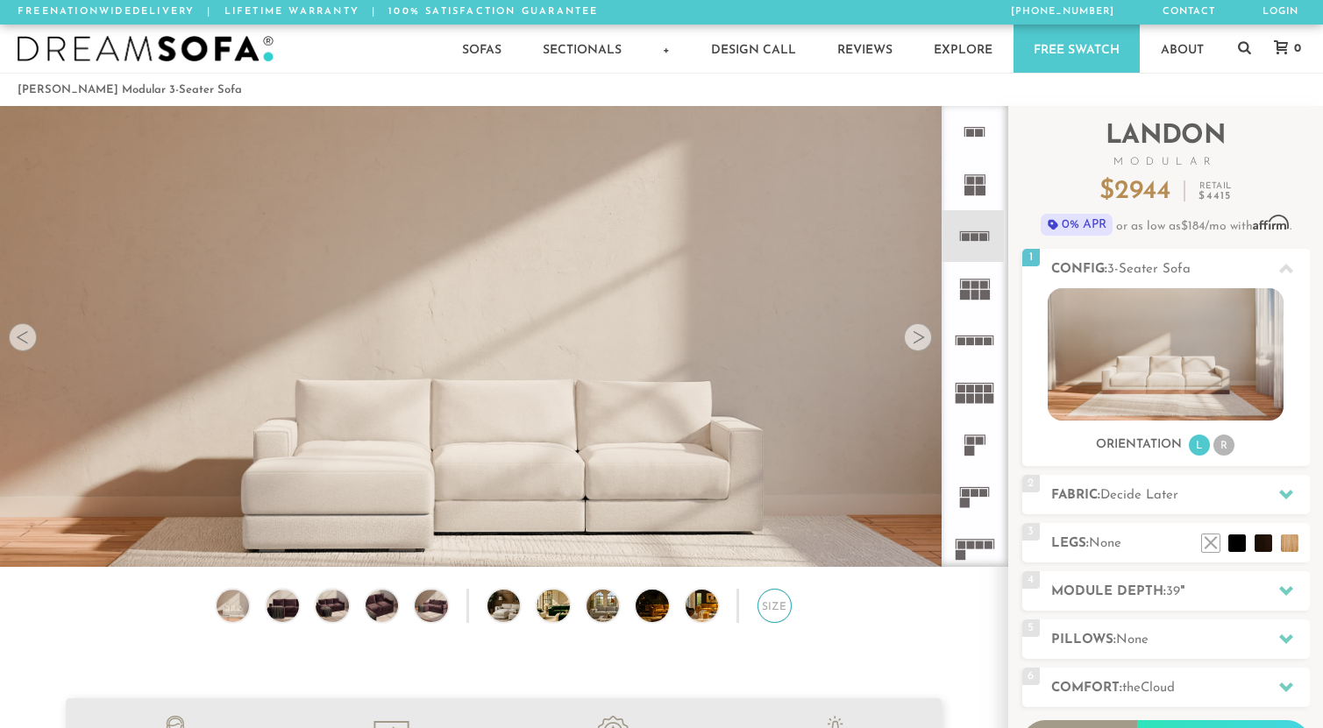
click at [770, 608] on div "Size" at bounding box center [774, 606] width 34 height 34
